Goal: Find specific page/section: Find specific page/section

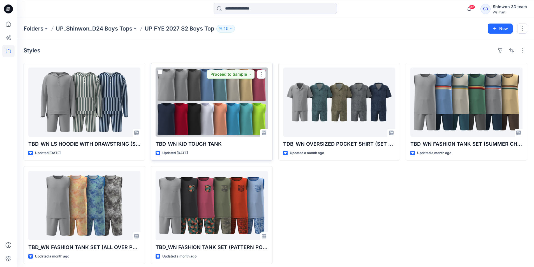
click at [218, 102] on div at bounding box center [212, 102] width 112 height 69
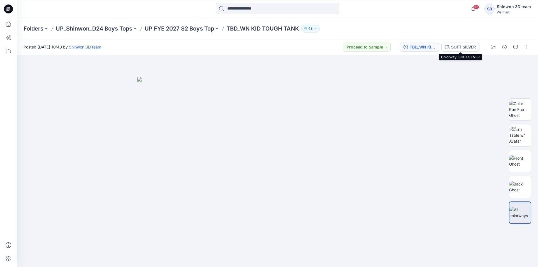
click at [428, 48] on div "TBD_WN KID TOUGH TANK" at bounding box center [423, 47] width 26 height 6
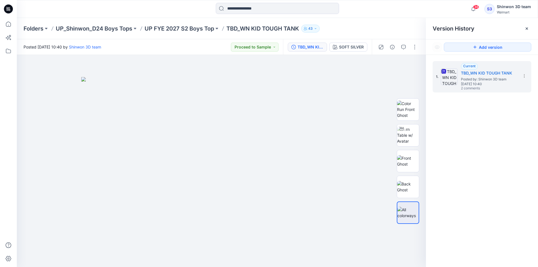
click at [432, 26] on div "Version History" at bounding box center [482, 28] width 112 height 21
click at [406, 29] on div "Folders UP_Shinwon_D24 Boys Tops UP FYE 2027 S2 Boys Top TBD_WN KID TOUGH TANK …" at bounding box center [256, 29] width 464 height 8
click at [526, 29] on icon at bounding box center [527, 28] width 2 height 2
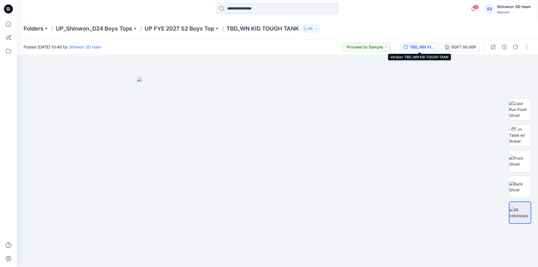
click at [421, 45] on div "TBD_WN KID TOUGH TANK" at bounding box center [423, 47] width 26 height 6
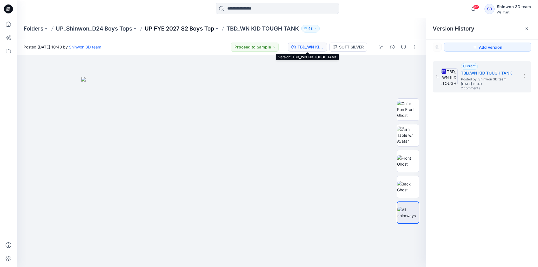
click at [185, 31] on p "UP FYE 2027 S2 Boys Top" at bounding box center [179, 29] width 69 height 8
